Goal: Communication & Community: Answer question/provide support

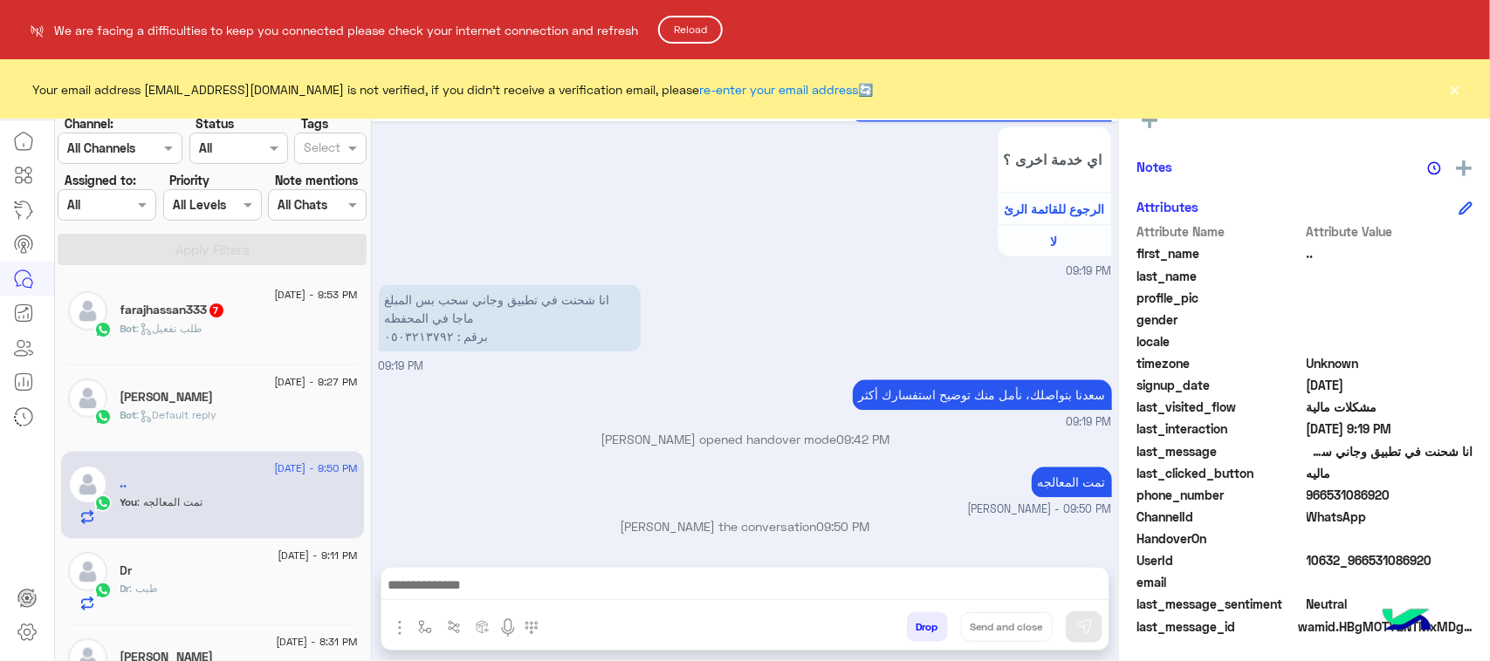
click at [668, 24] on button "Reload" at bounding box center [690, 30] width 65 height 28
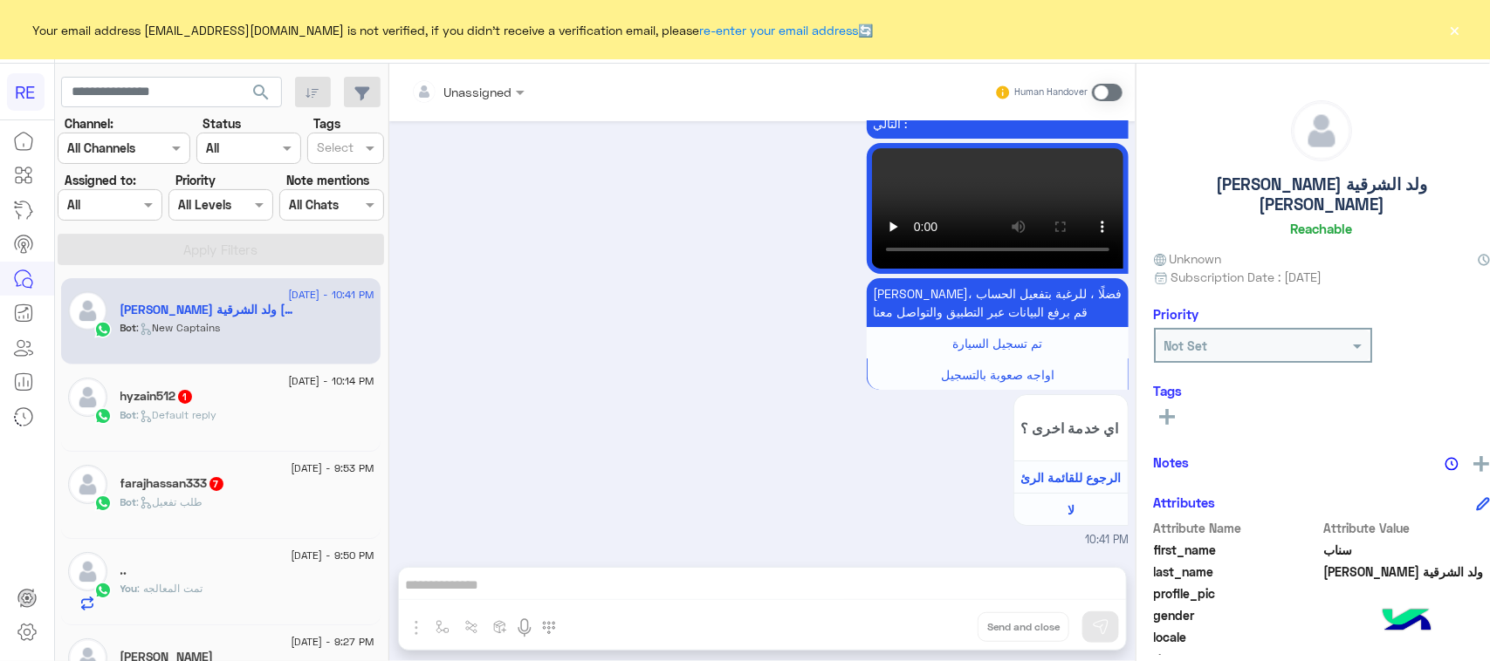
scroll to position [109, 0]
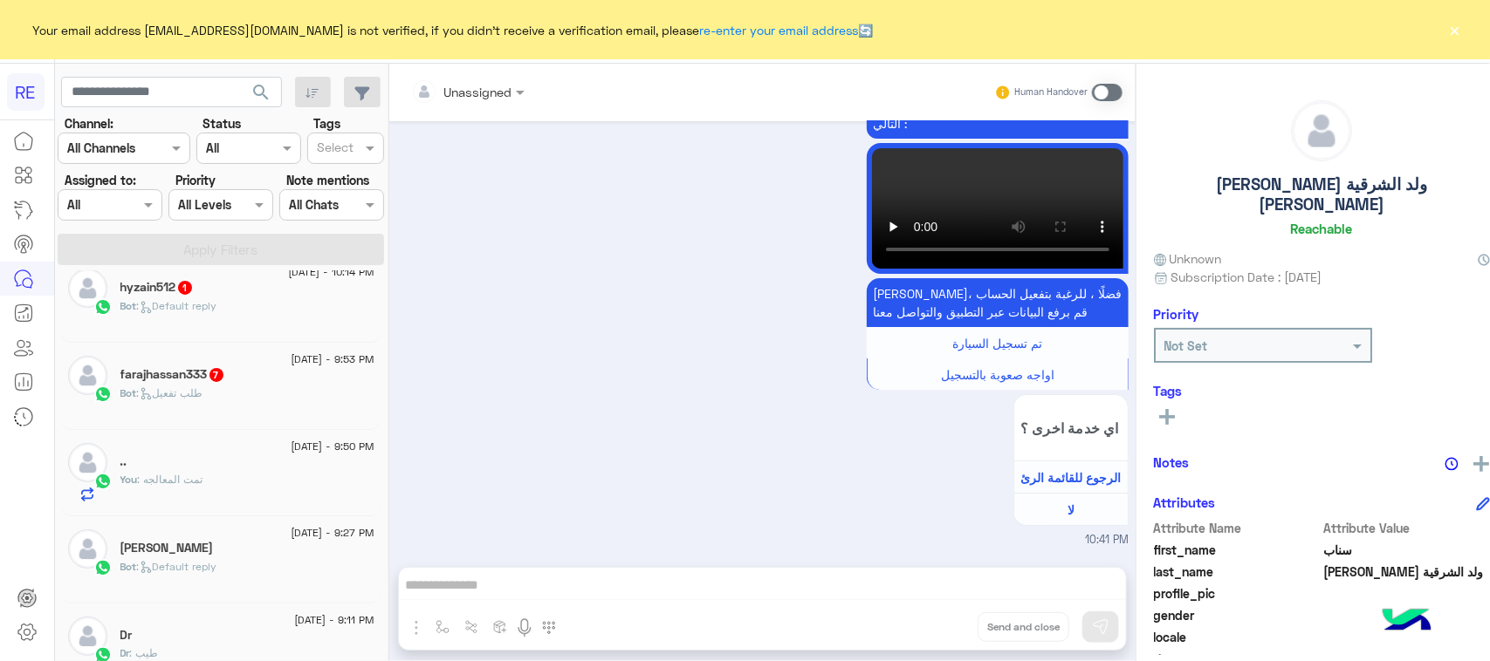
click at [272, 391] on div "Bot : طلب تفعيل" at bounding box center [247, 401] width 254 height 31
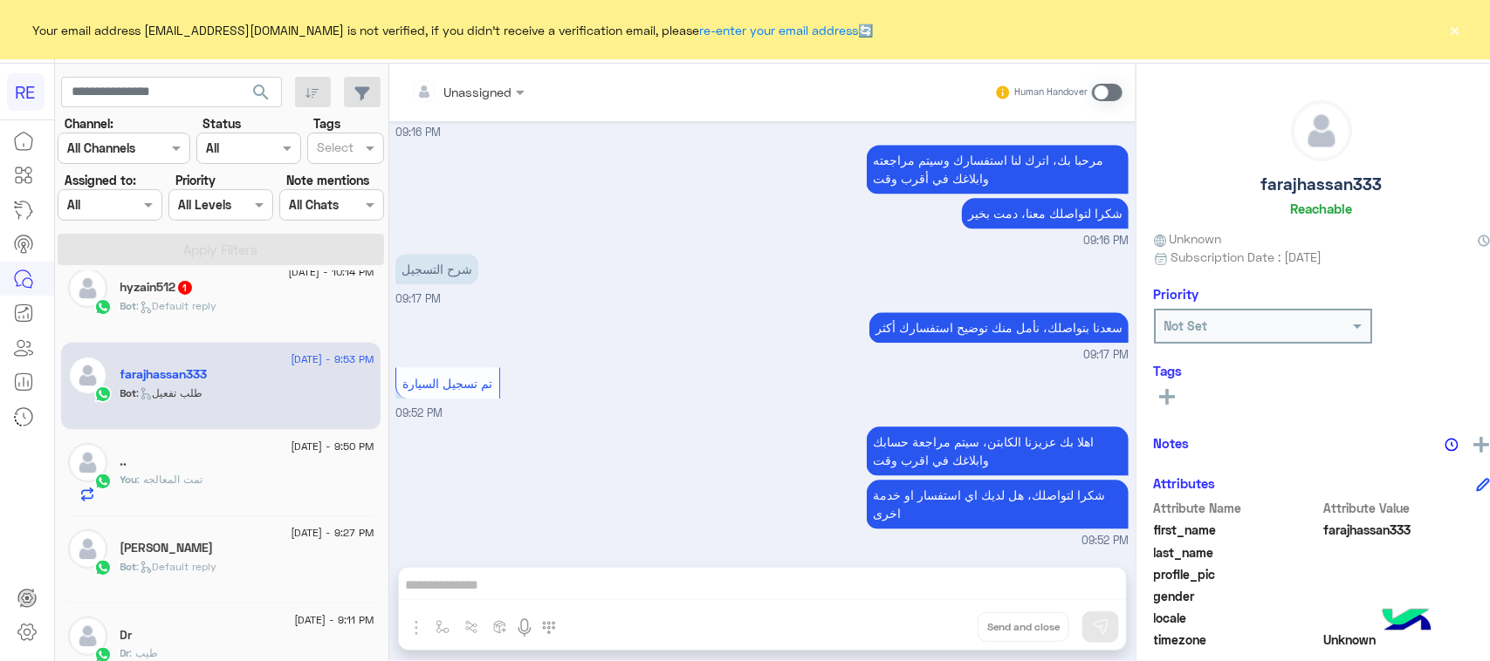
scroll to position [1824, 0]
click at [1092, 89] on span at bounding box center [1107, 92] width 31 height 17
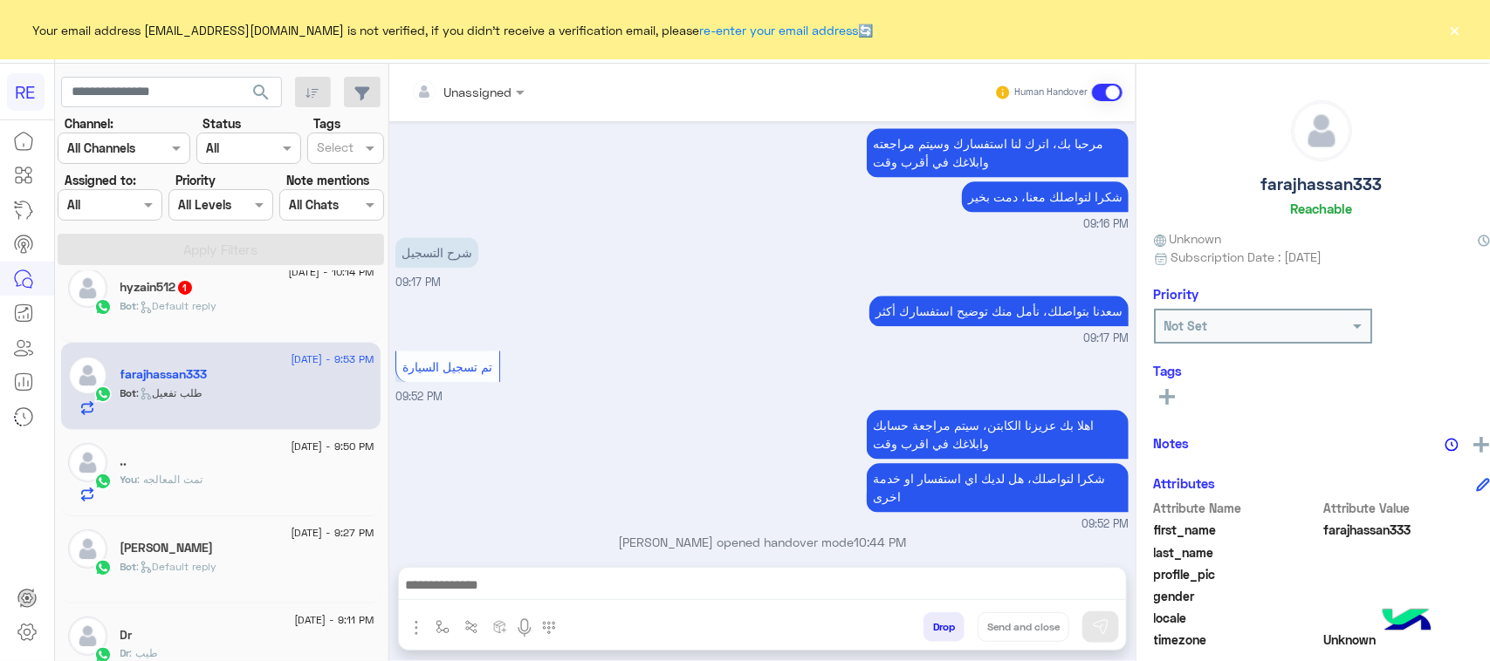
scroll to position [1856, 0]
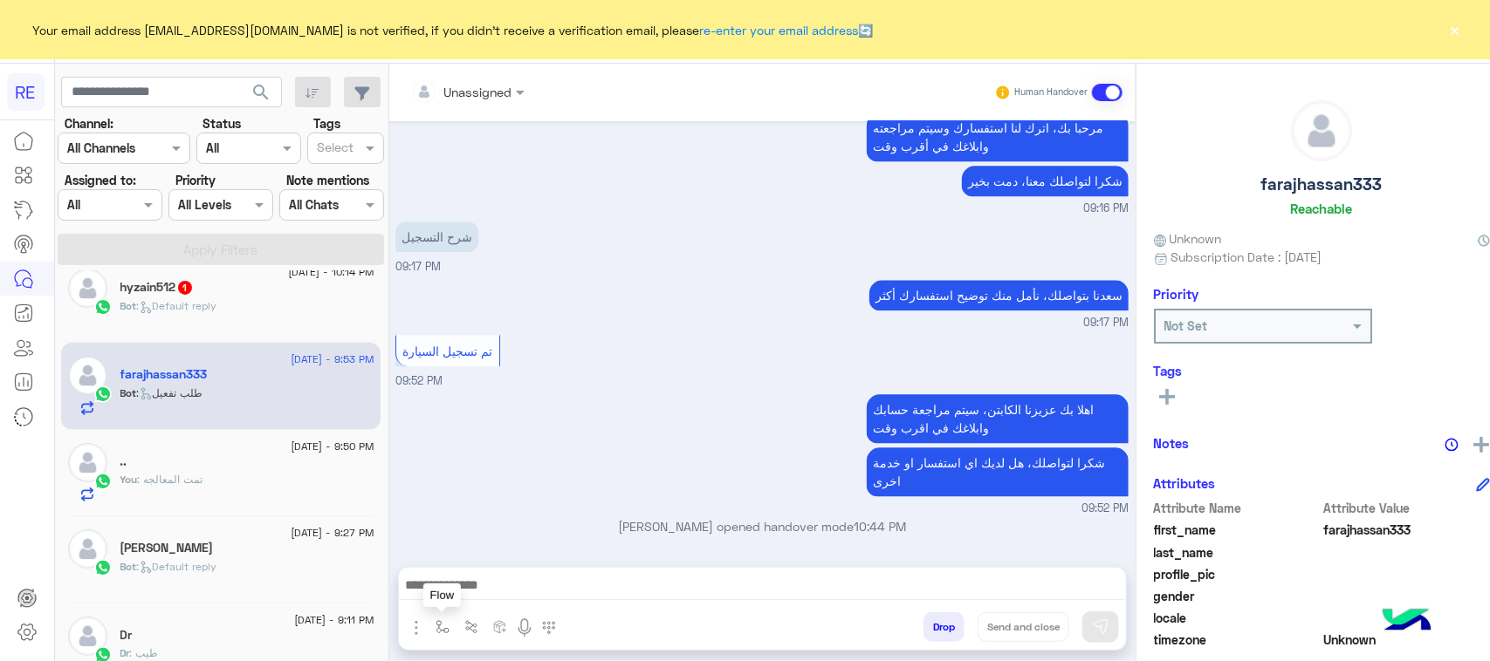
click at [435, 625] on img "button" at bounding box center [442, 627] width 14 height 14
click at [460, 589] on input "text" at bounding box center [473, 589] width 72 height 20
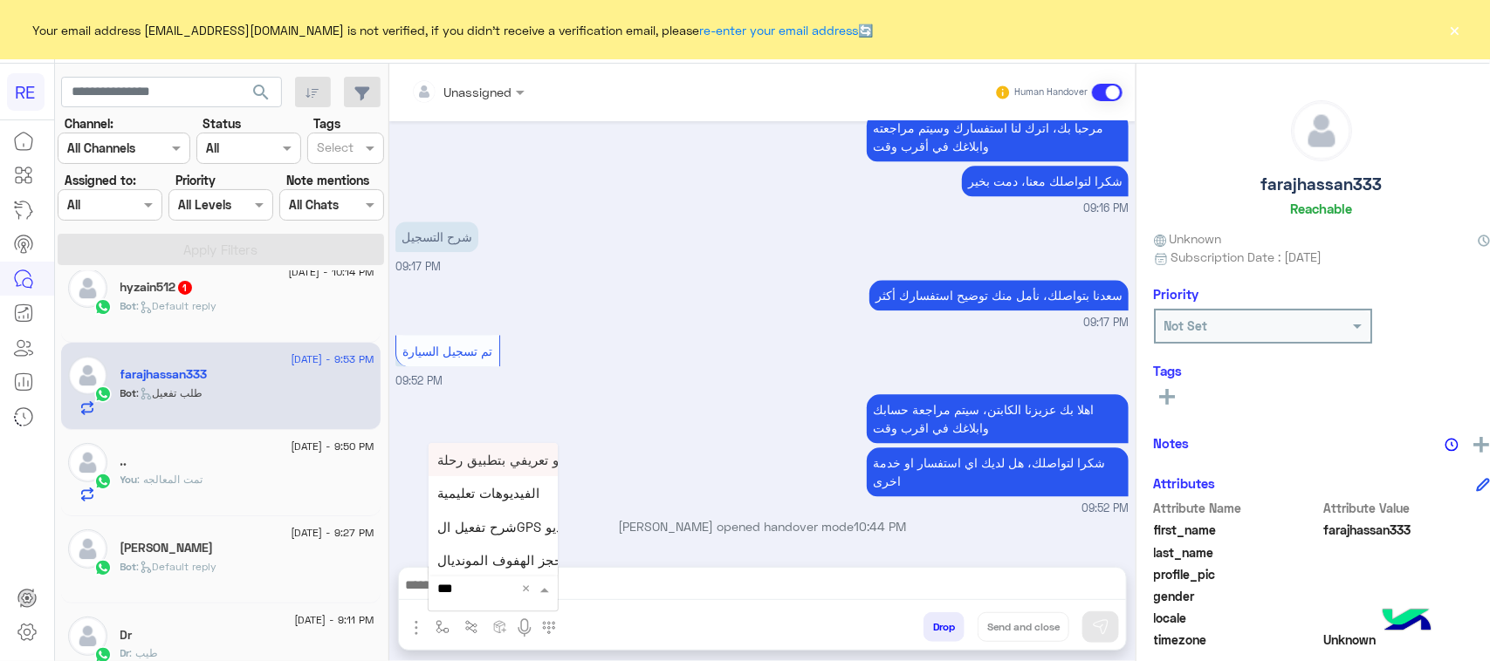
type input "****"
click at [483, 558] on span "فيديو تسجيل سيارة" at bounding box center [490, 559] width 107 height 16
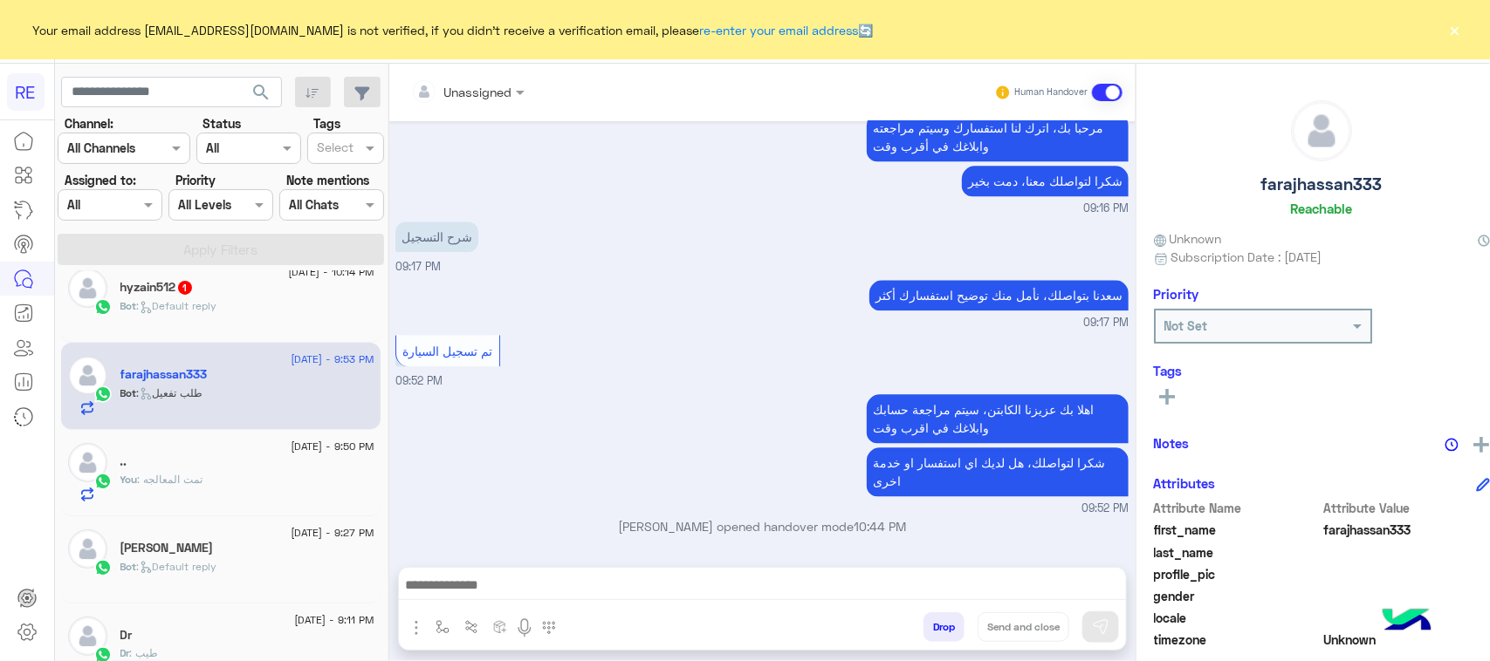
type textarea "**********"
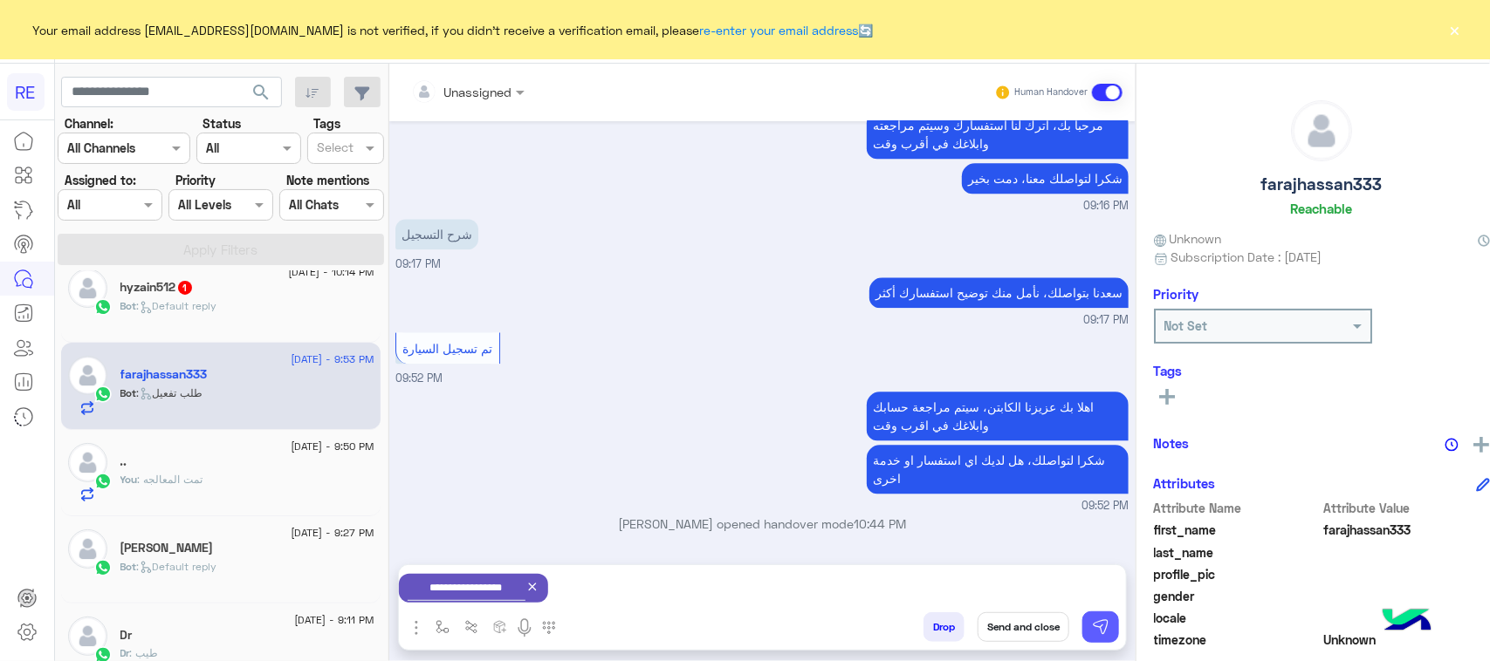
click at [1092, 634] on img at bounding box center [1100, 627] width 17 height 17
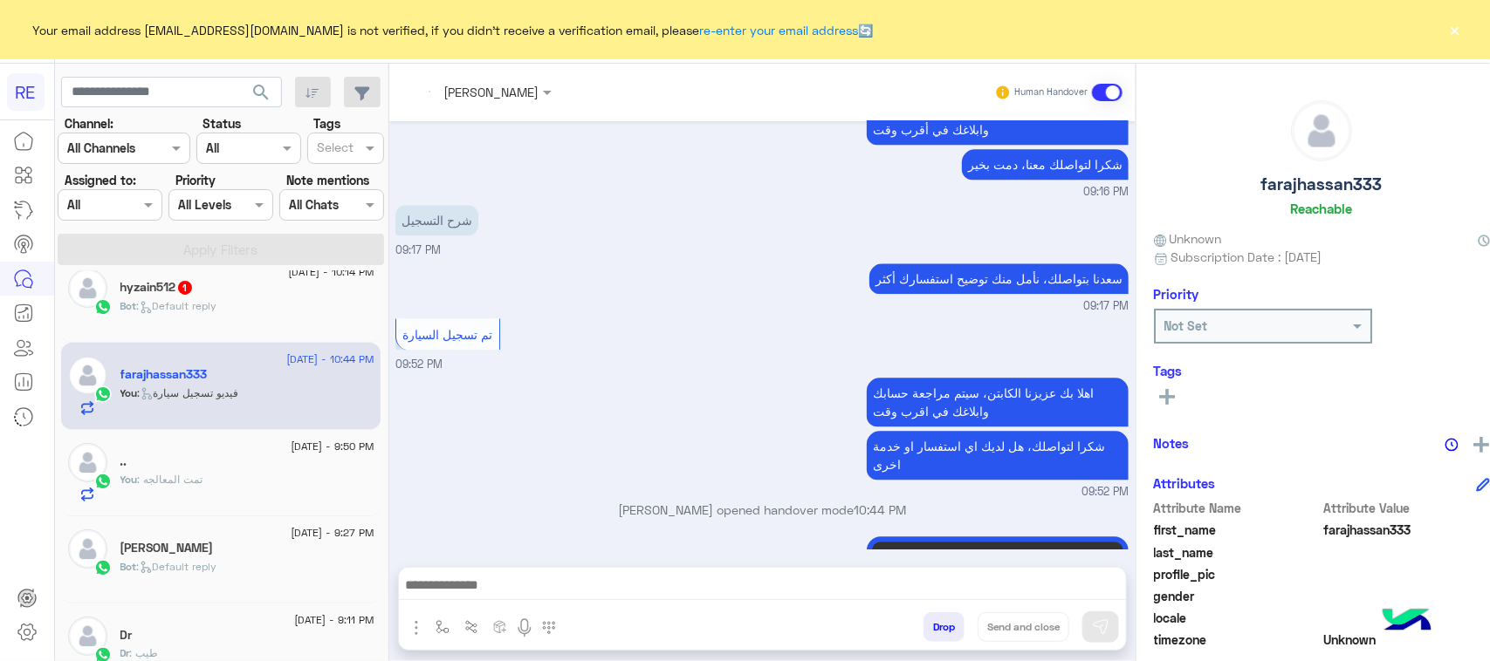
scroll to position [2044, 0]
